Goal: Information Seeking & Learning: Compare options

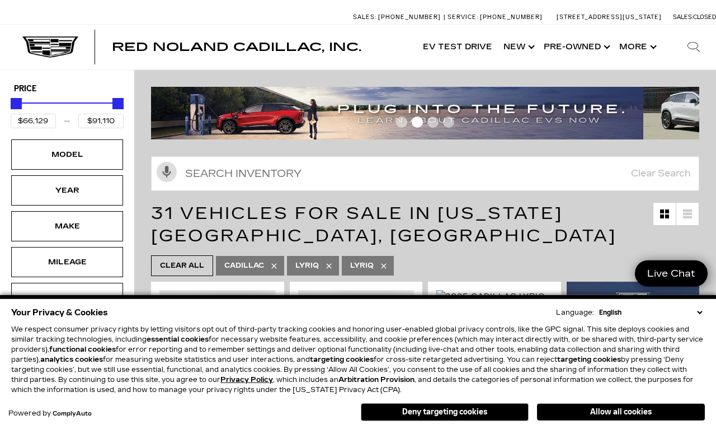
click at [696, 309] on select "English Spanish / Español English / United Kingdom Korean / 한국어 Vietnamese / Ti…" at bounding box center [650, 312] width 109 height 10
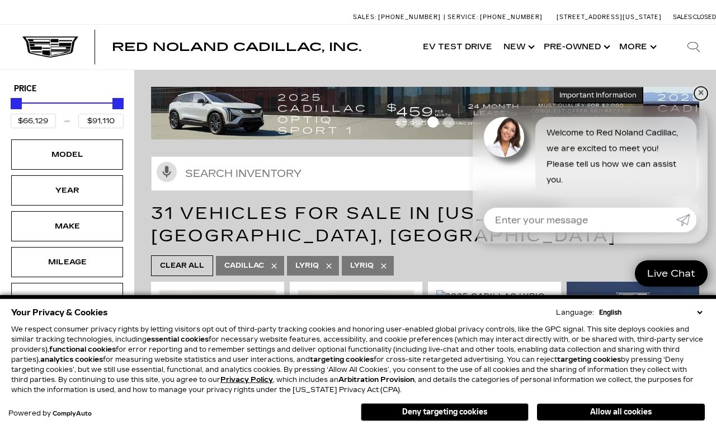
click at [698, 97] on link "✕" at bounding box center [700, 93] width 13 height 13
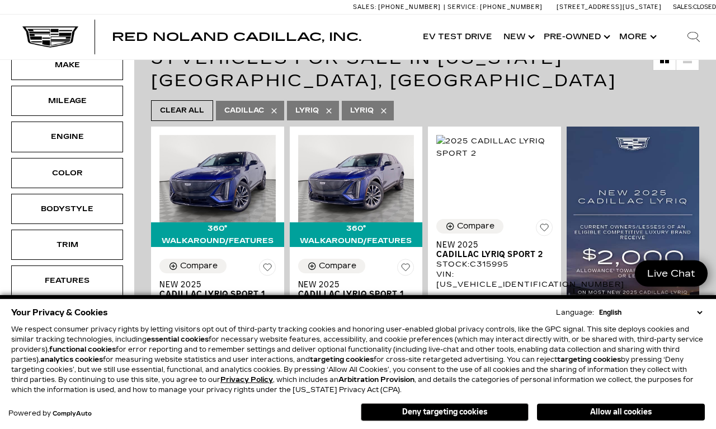
scroll to position [168, 0]
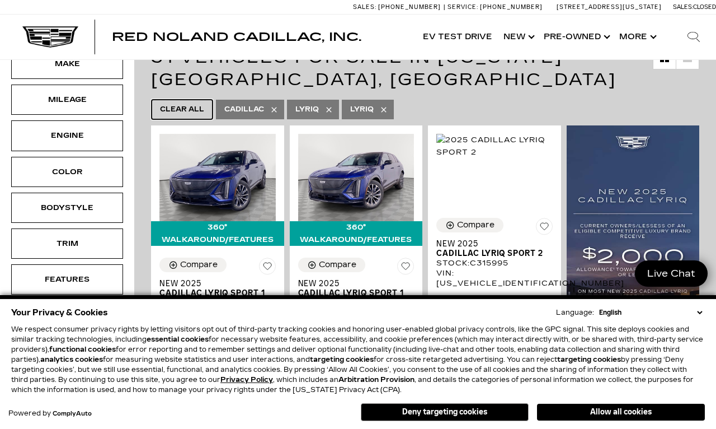
click at [179, 112] on span "Clear All" at bounding box center [182, 109] width 44 height 14
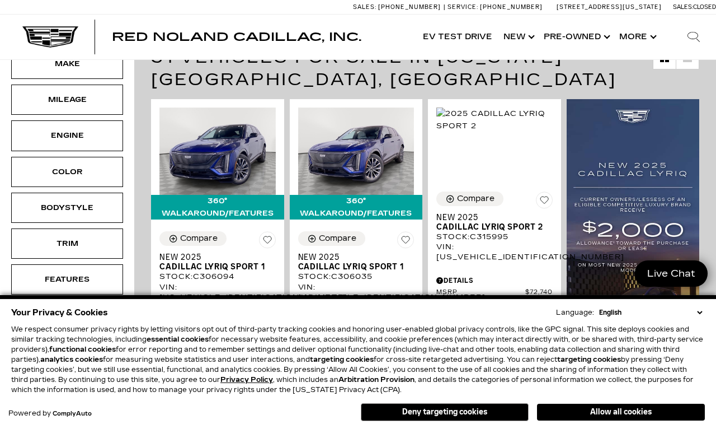
type input "$46,674"
type input "$179,434"
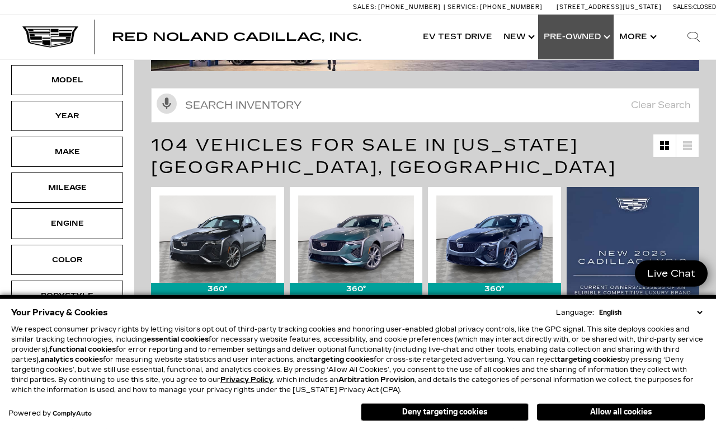
click at [584, 35] on link "Show Pre-Owned" at bounding box center [576, 37] width 76 height 45
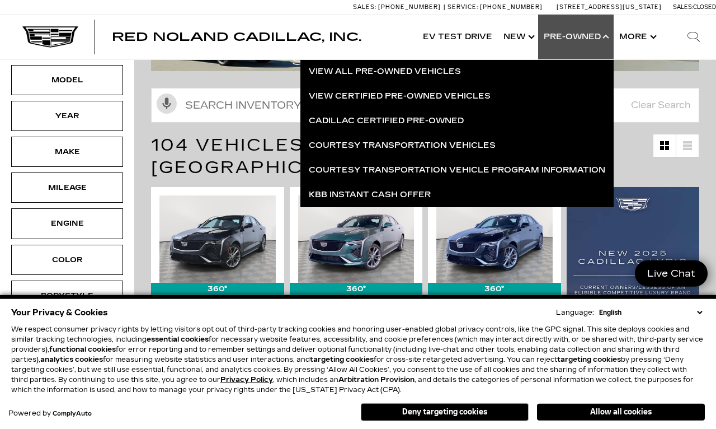
scroll to position [80, 0]
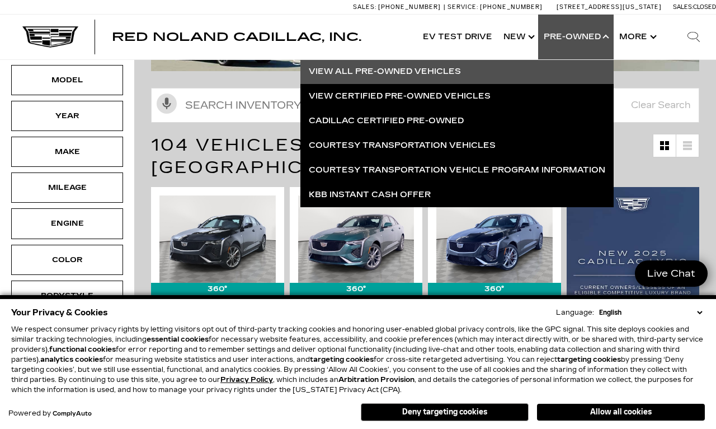
click at [411, 78] on link "View All Pre-Owned Vehicles" at bounding box center [456, 71] width 313 height 25
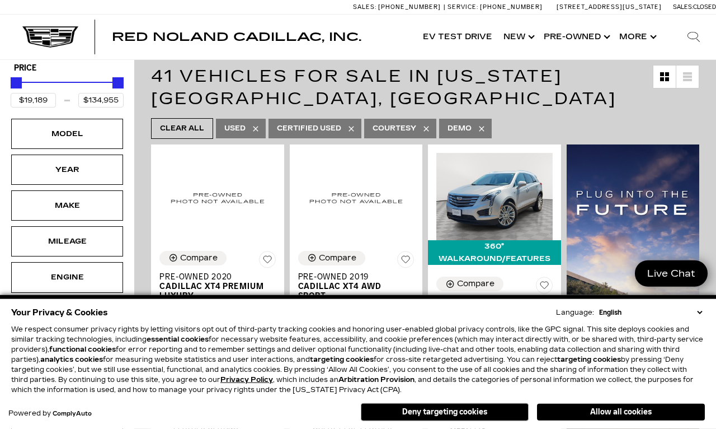
scroll to position [133, 0]
click at [31, 139] on div "Model" at bounding box center [67, 134] width 112 height 30
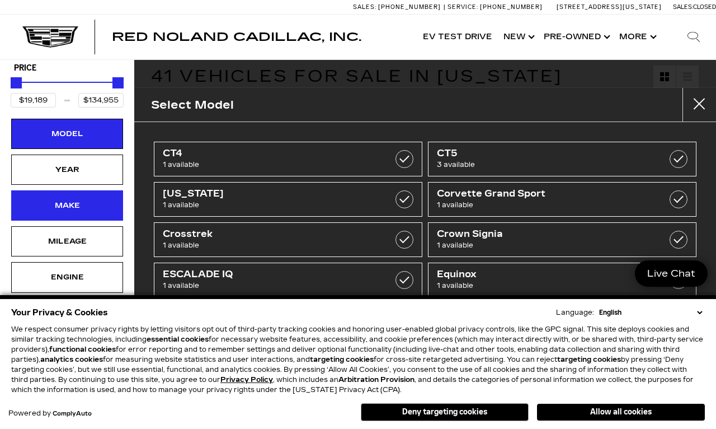
click at [39, 208] on div "Make" at bounding box center [67, 205] width 112 height 30
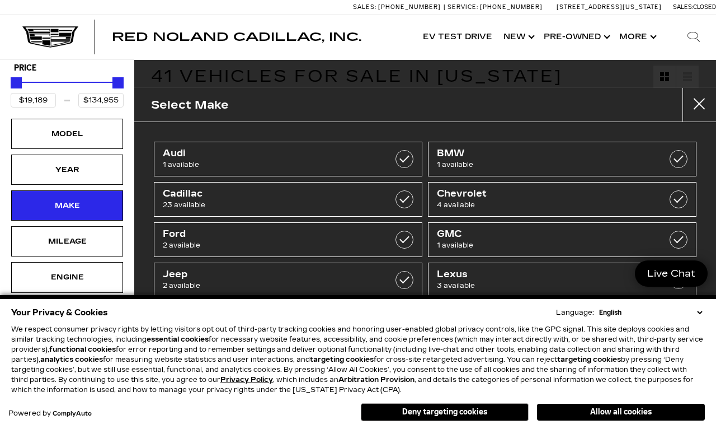
click at [553, 317] on span "Tesla" at bounding box center [543, 314] width 213 height 11
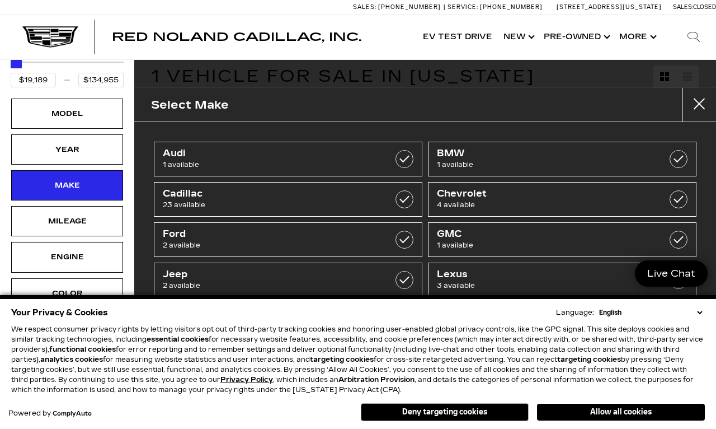
type input "$30,189"
checkbox input "true"
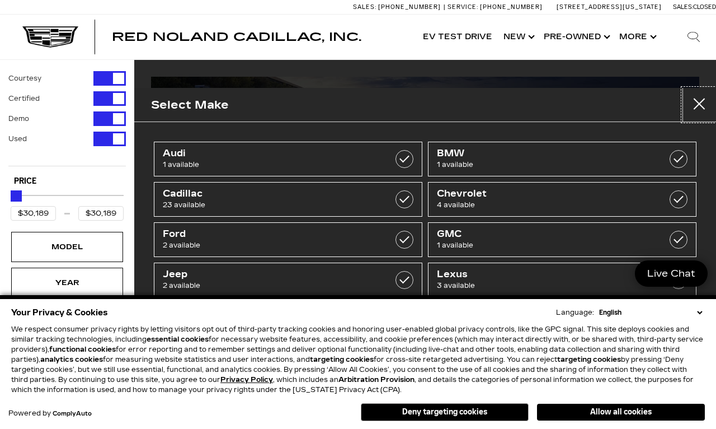
click at [697, 109] on button "Close" at bounding box center [700, 105] width 34 height 34
